Goal: Task Accomplishment & Management: Complete application form

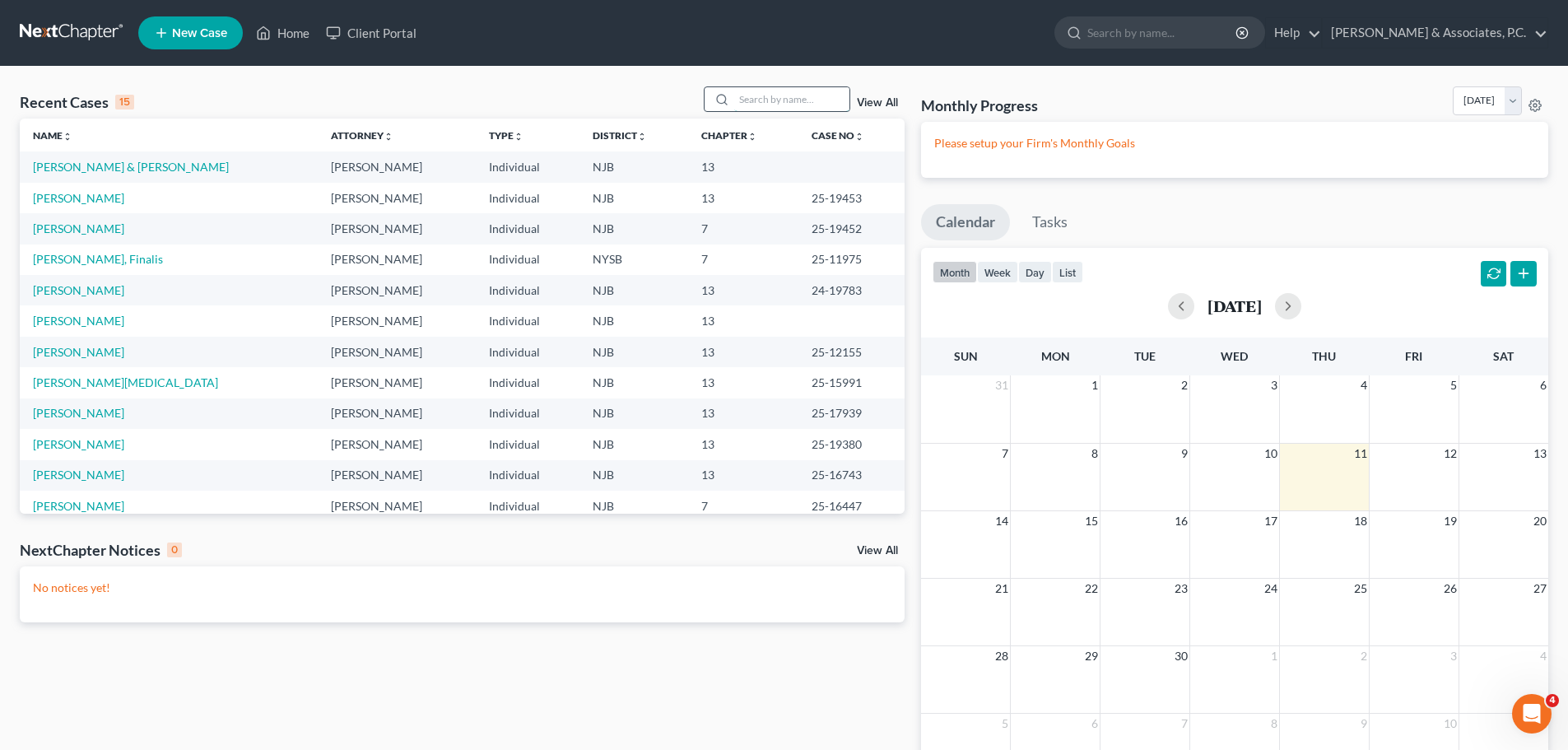
click at [782, 96] on input "search" at bounding box center [791, 99] width 115 height 24
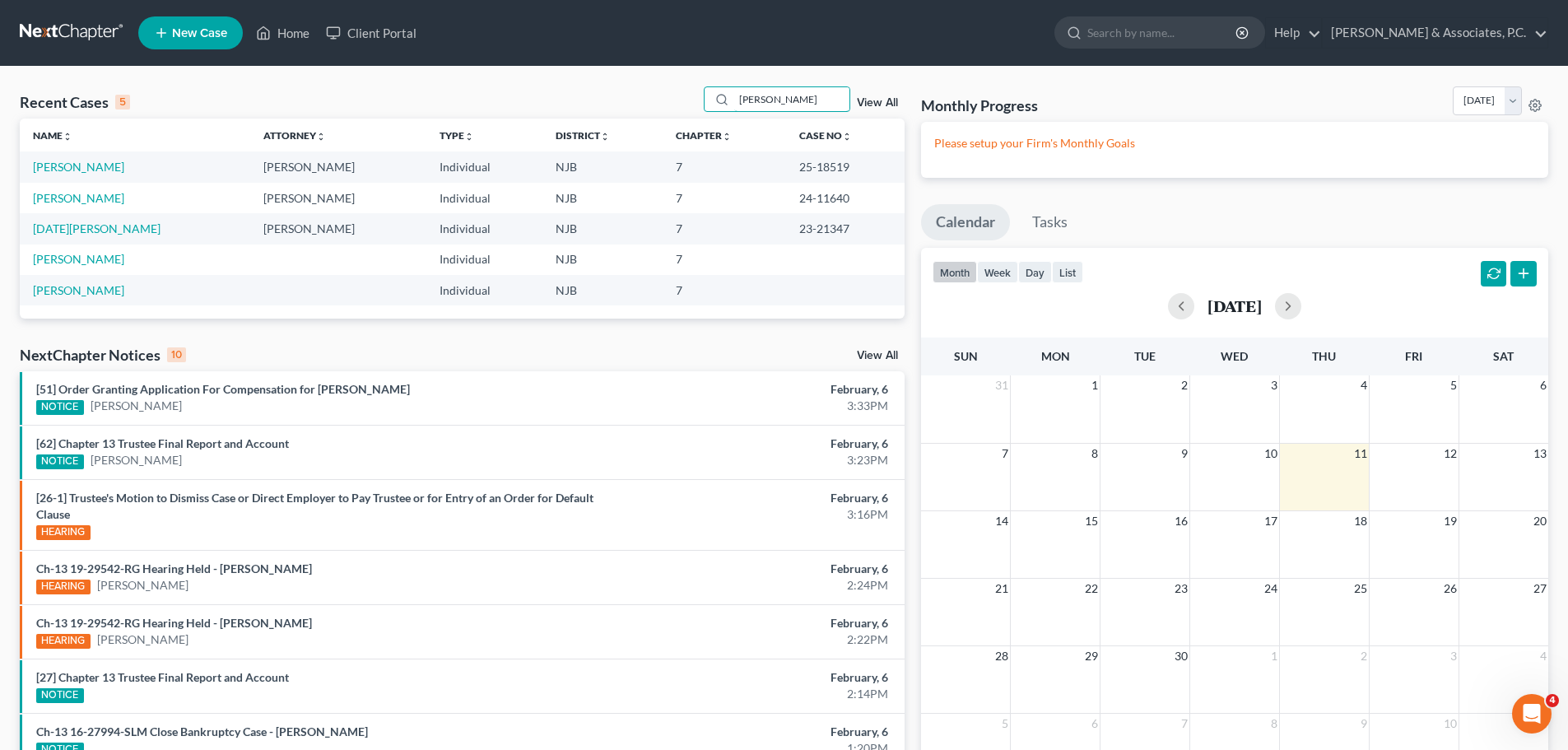
type input "[PERSON_NAME]"
drag, startPoint x: 841, startPoint y: 164, endPoint x: 791, endPoint y: 162, distance: 50.0
click at [786, 164] on td "25-18519" at bounding box center [845, 166] width 119 height 30
copy td "25-18519"
drag, startPoint x: 97, startPoint y: 161, endPoint x: 104, endPoint y: 165, distance: 8.1
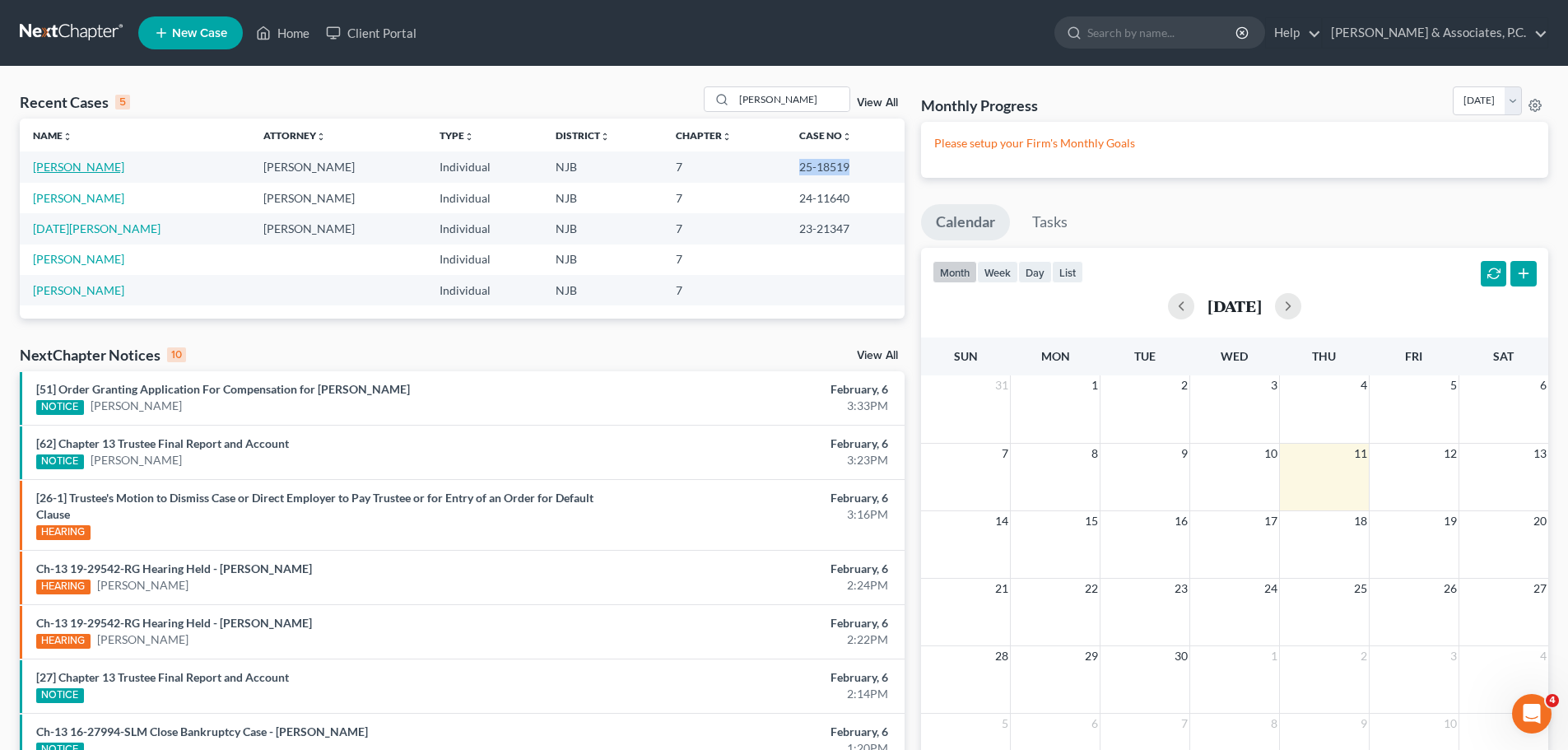
click at [97, 161] on link "[PERSON_NAME]" at bounding box center [78, 166] width 91 height 14
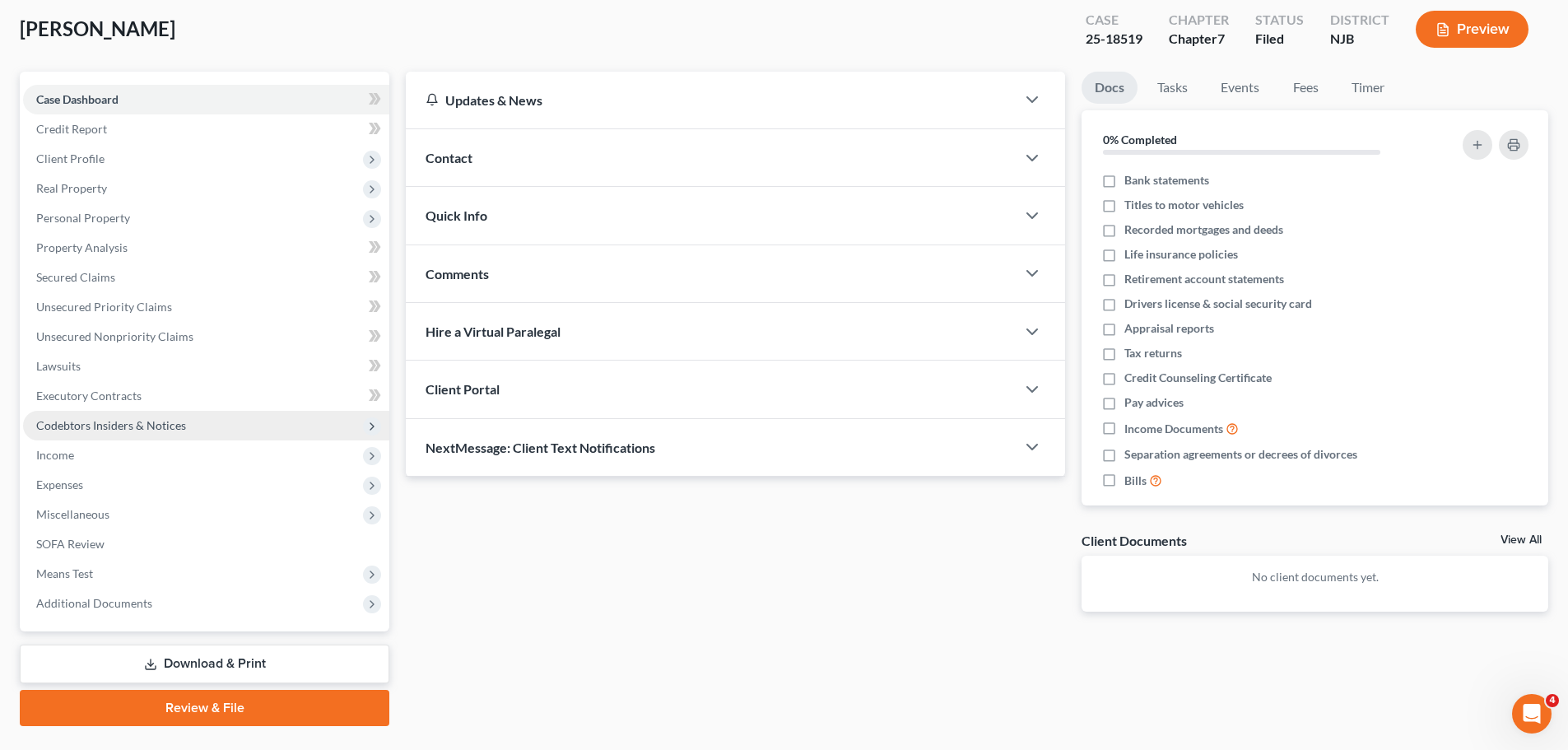
scroll to position [125, 0]
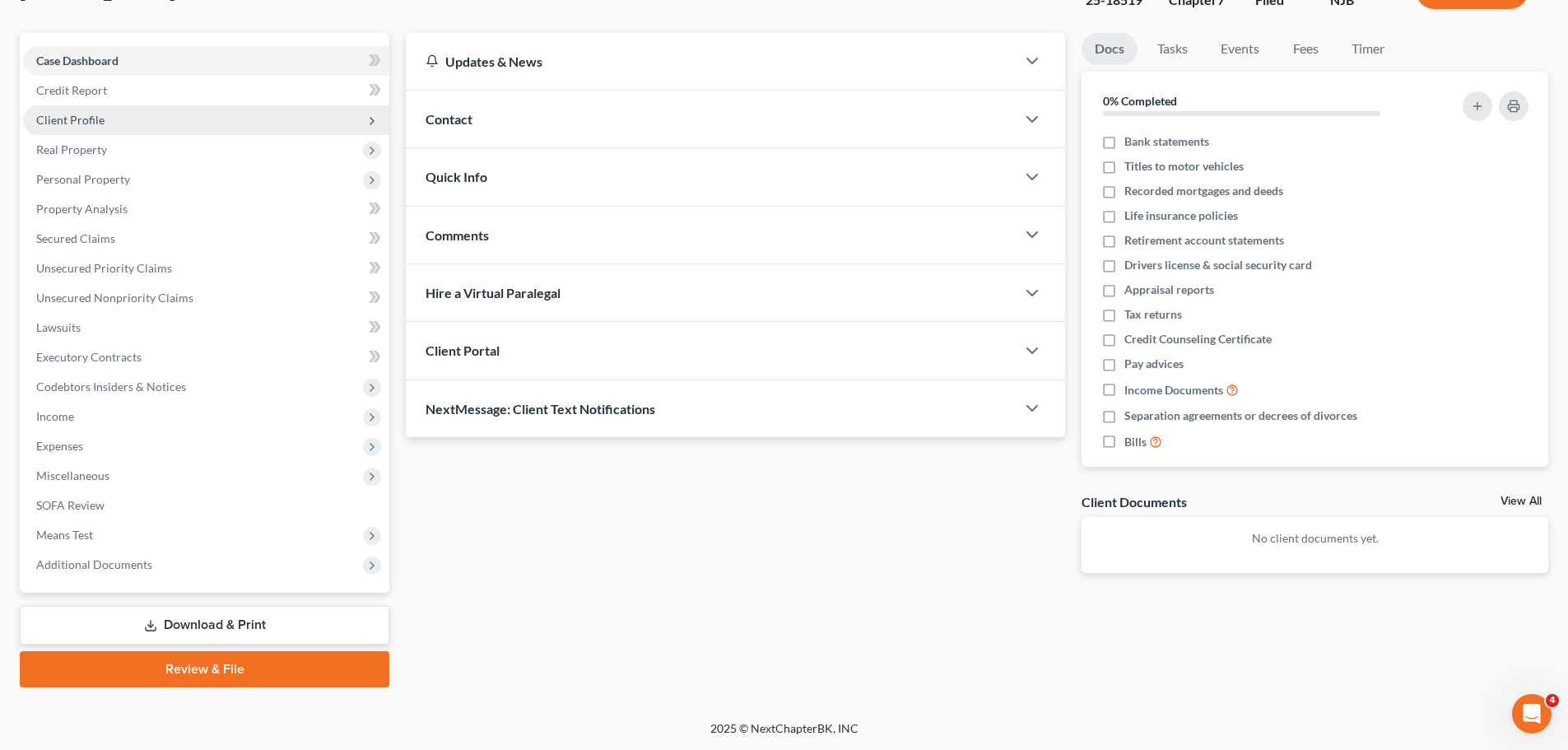
click at [96, 117] on span "Client Profile" at bounding box center [70, 120] width 69 height 14
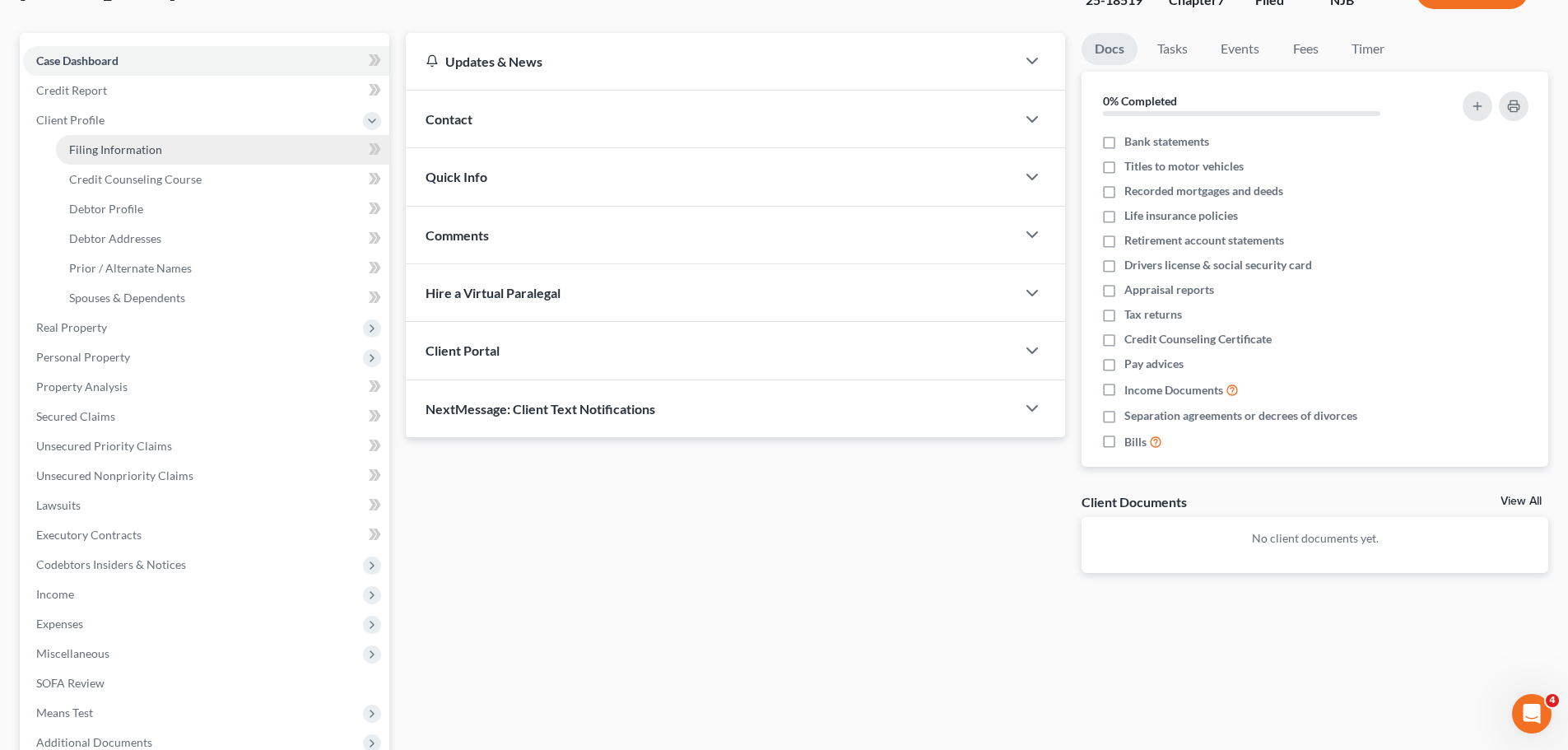
click at [132, 149] on span "Filing Information" at bounding box center [115, 149] width 93 height 14
select select "1"
select select "0"
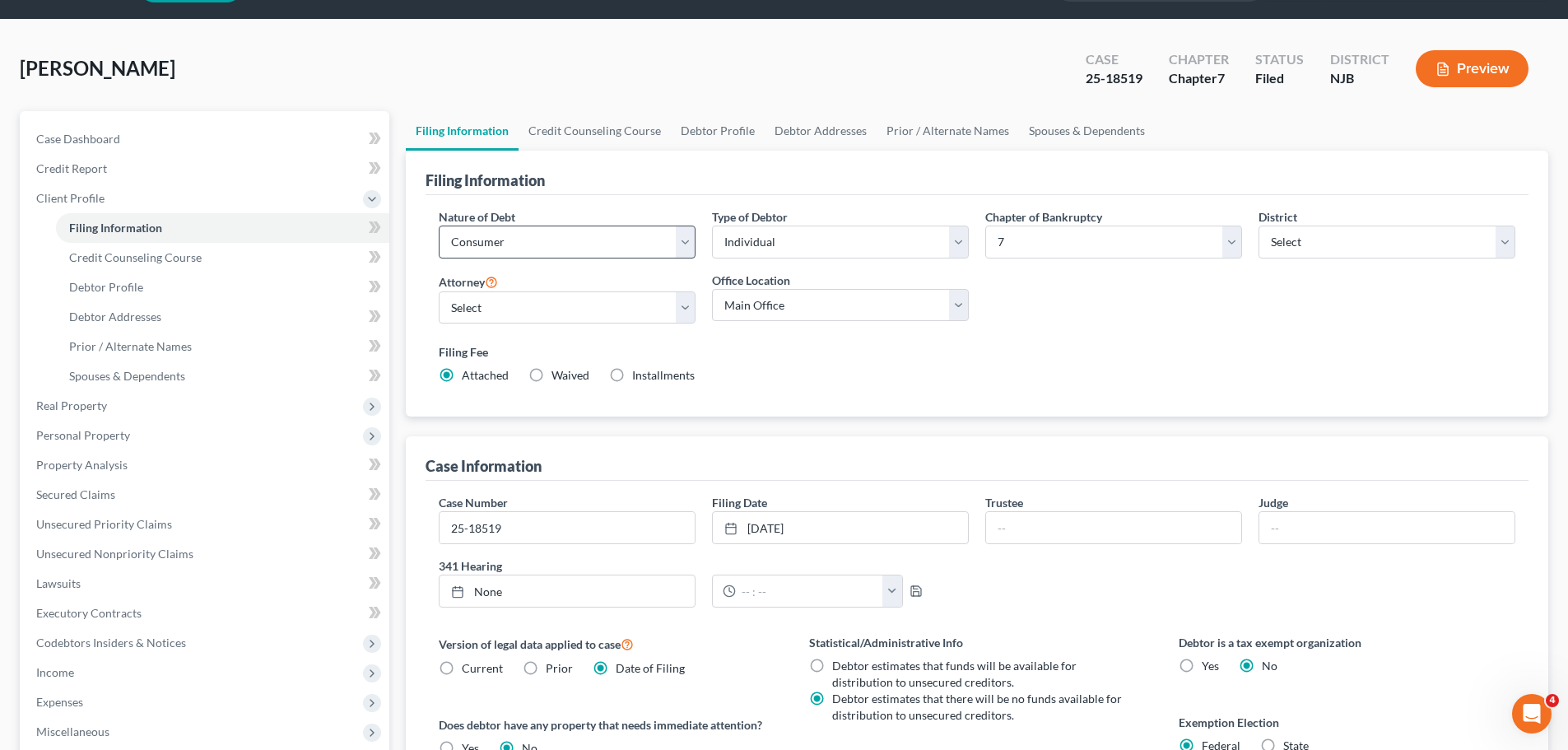
scroll to position [6, 0]
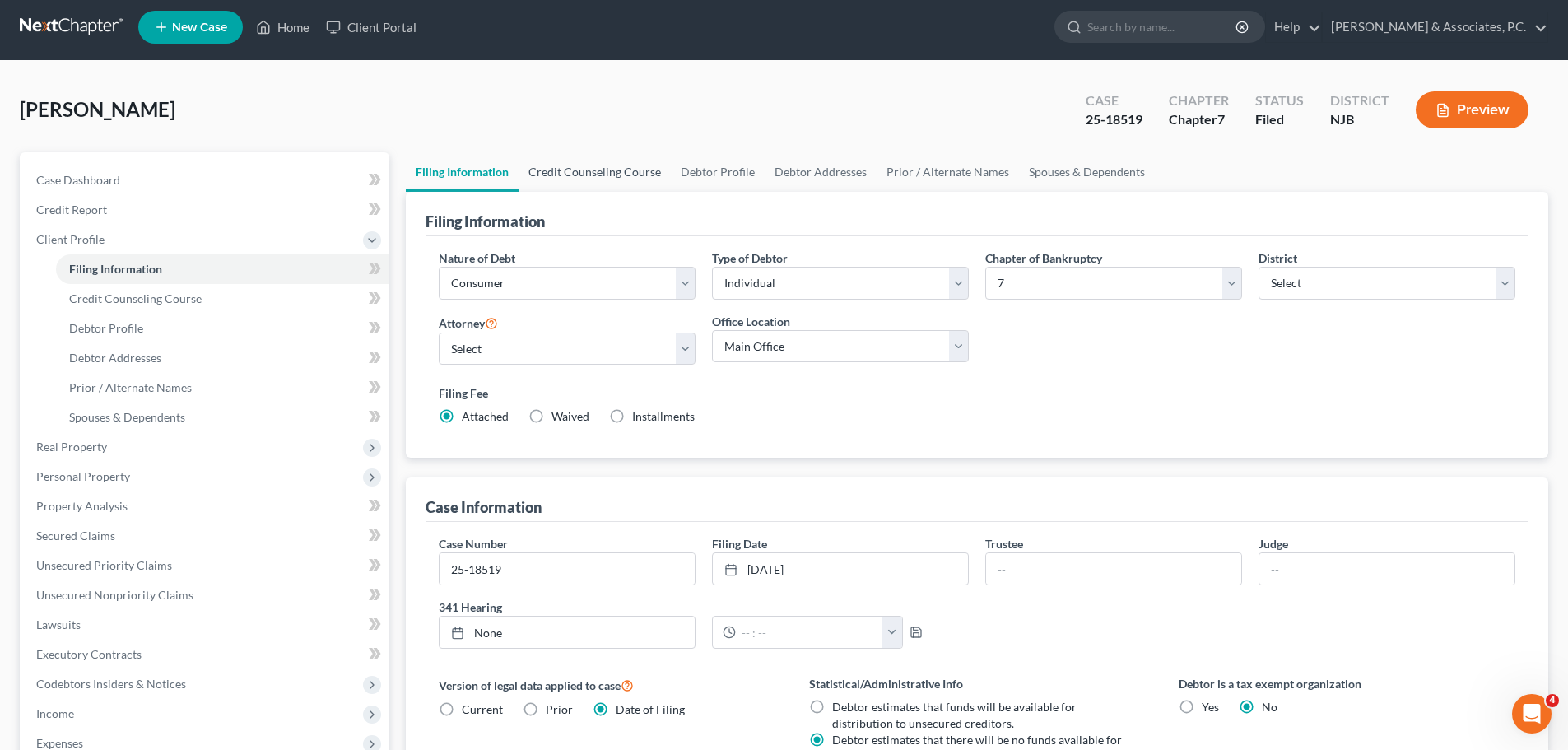
click at [577, 166] on link "Credit Counseling Course" at bounding box center [594, 171] width 152 height 40
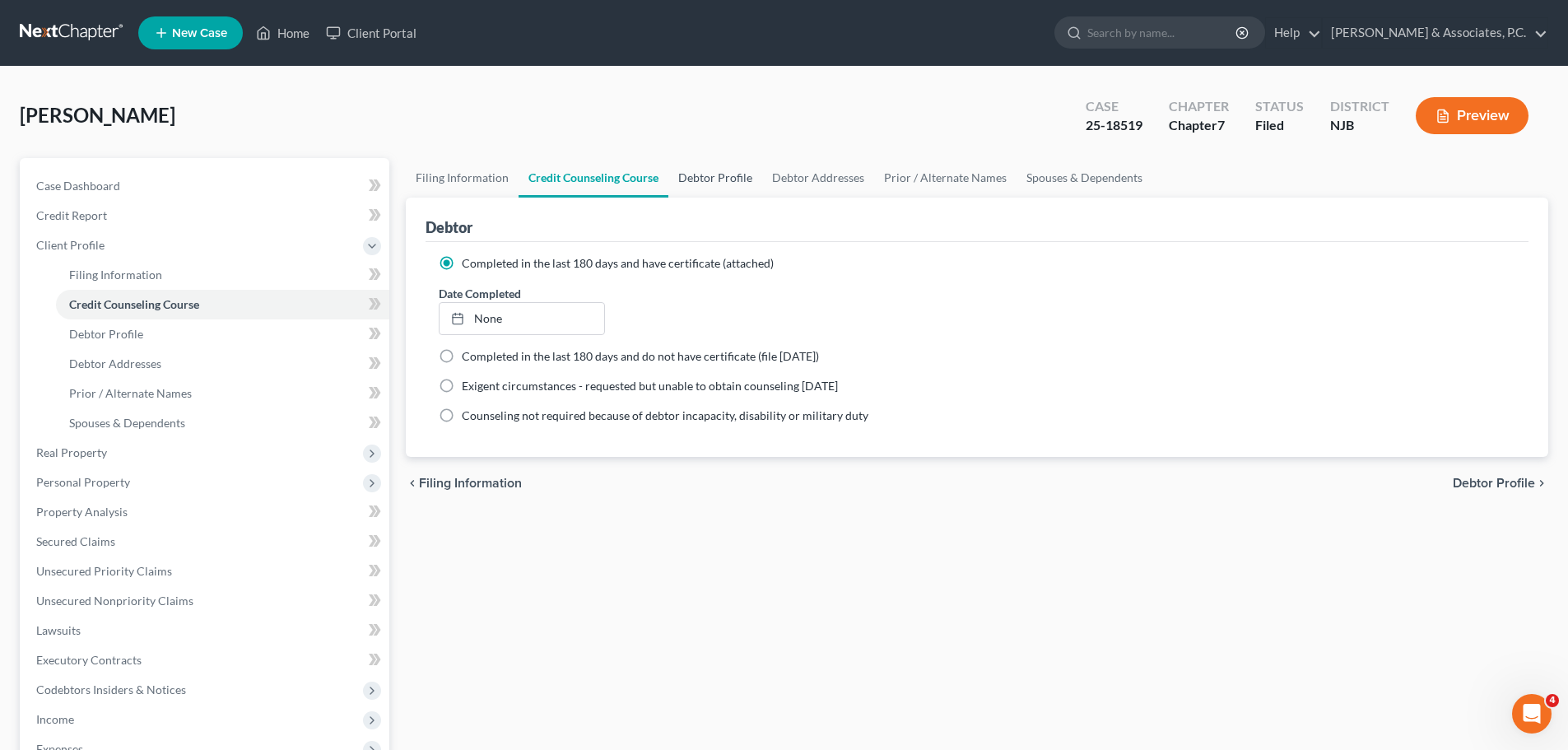
click at [717, 181] on link "Debtor Profile" at bounding box center [715, 177] width 94 height 40
select select "0"
select select "1"
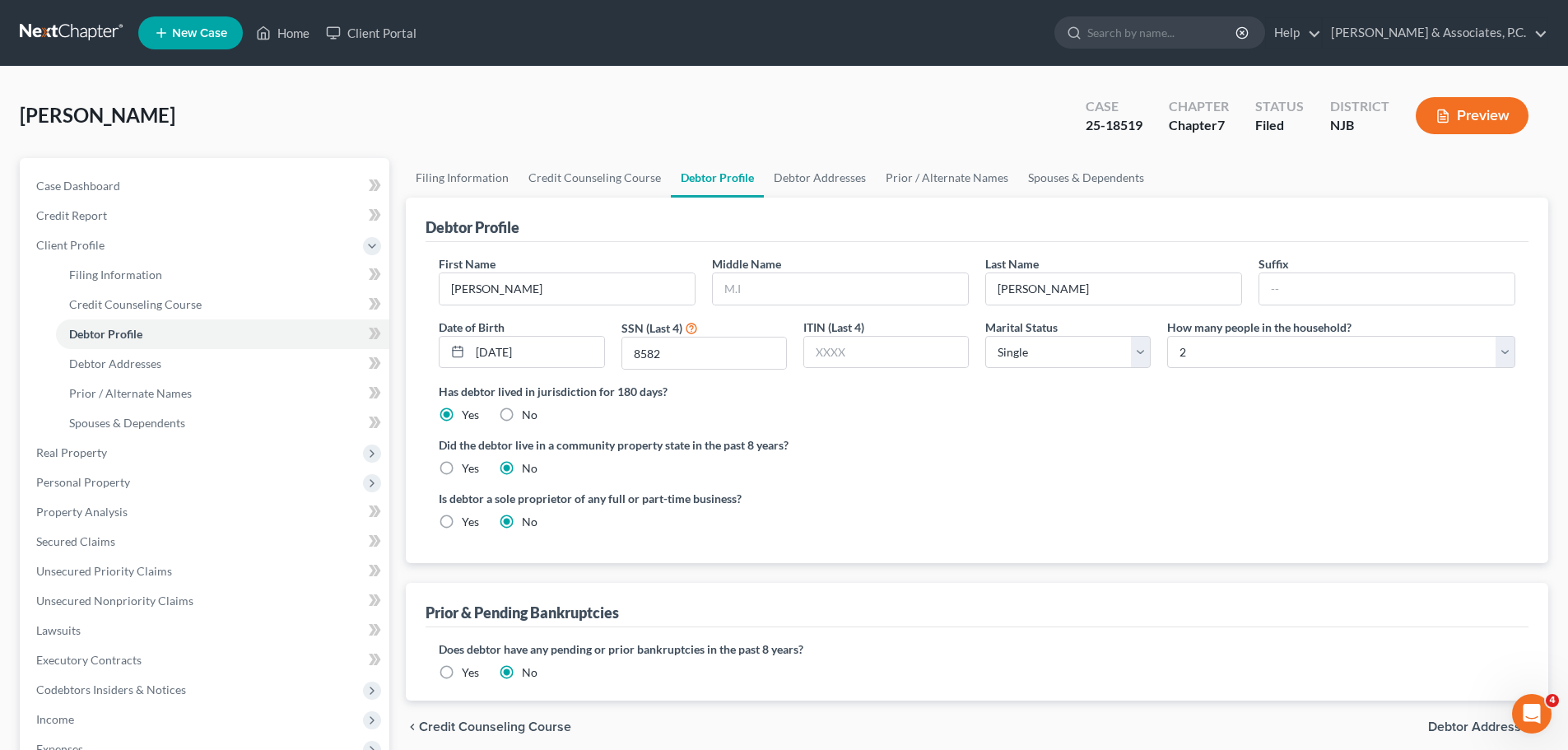
click at [79, 23] on link at bounding box center [72, 33] width 105 height 30
